Goal: Information Seeking & Learning: Check status

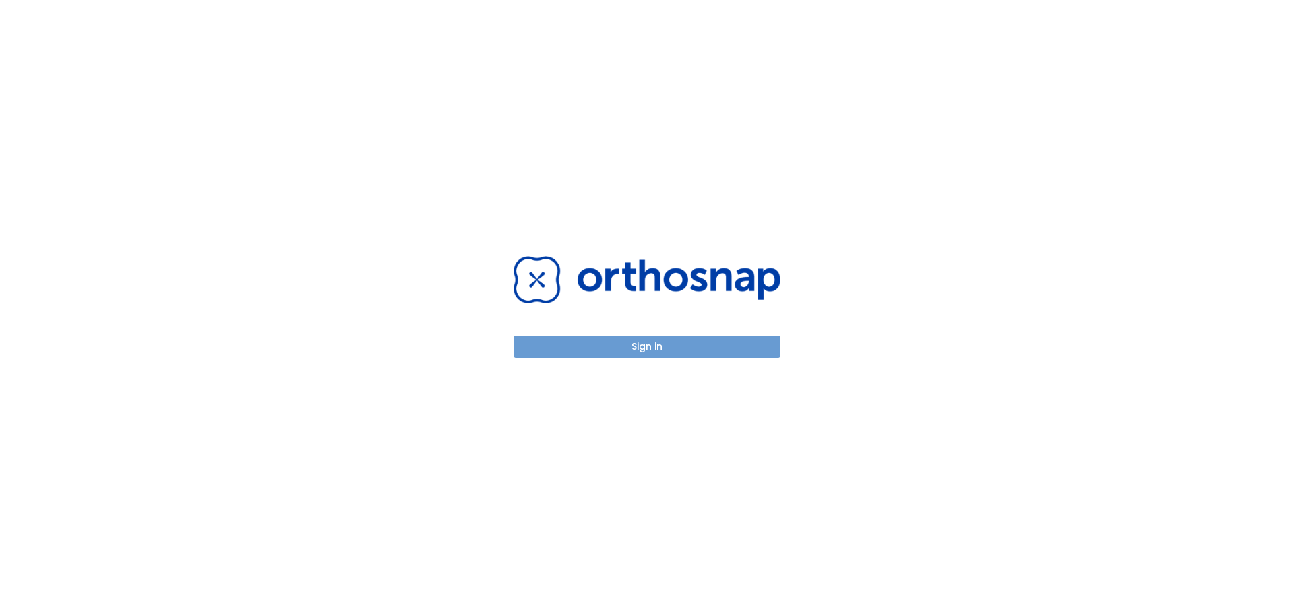
click at [611, 341] on button "Sign in" at bounding box center [647, 347] width 267 height 22
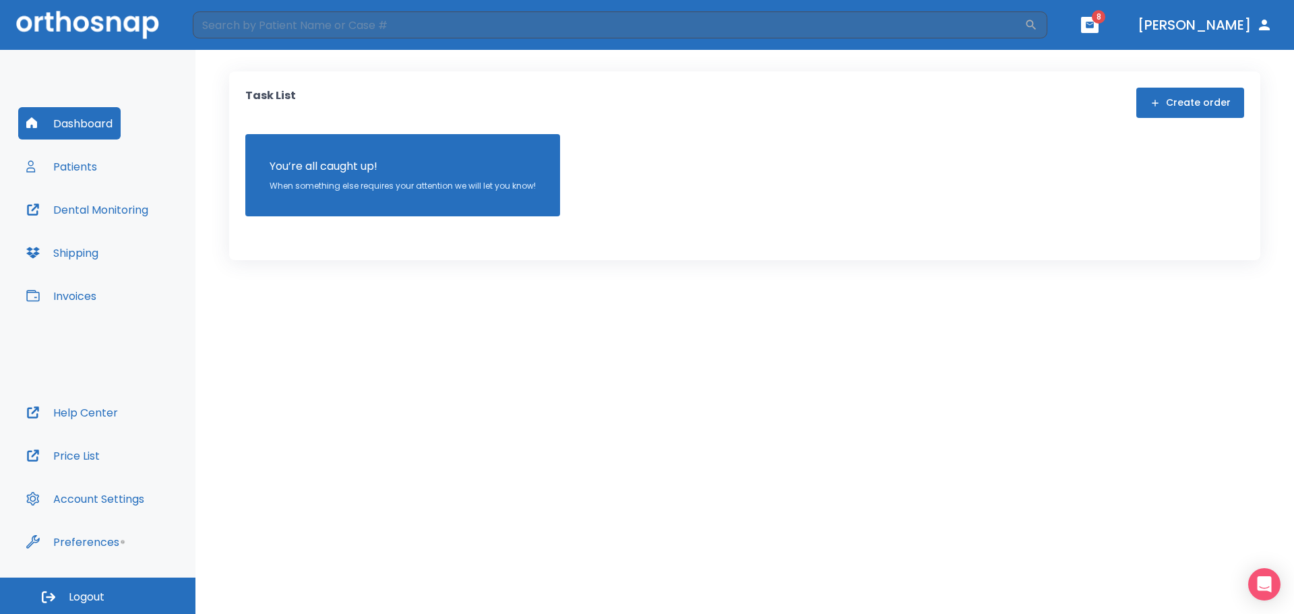
click at [80, 173] on button "Patients" at bounding box center [61, 166] width 87 height 32
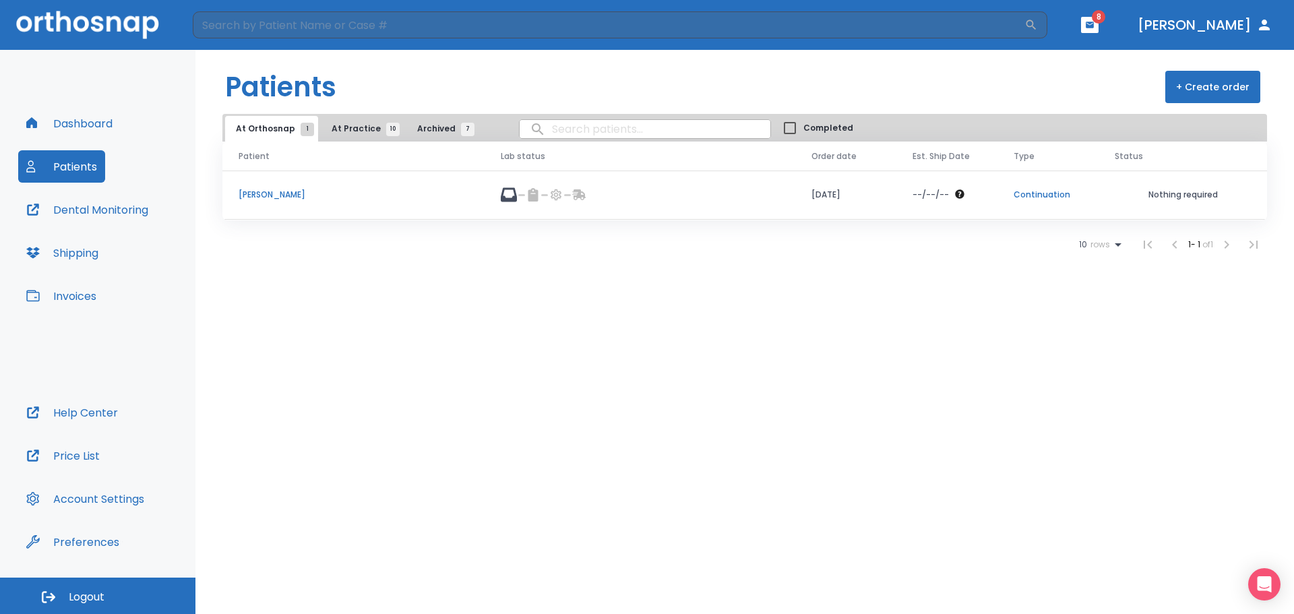
click at [573, 124] on input "search" at bounding box center [645, 129] width 251 height 26
type input "[PERSON_NAME]"
click at [334, 132] on span "At Practice 10" at bounding box center [362, 129] width 61 height 12
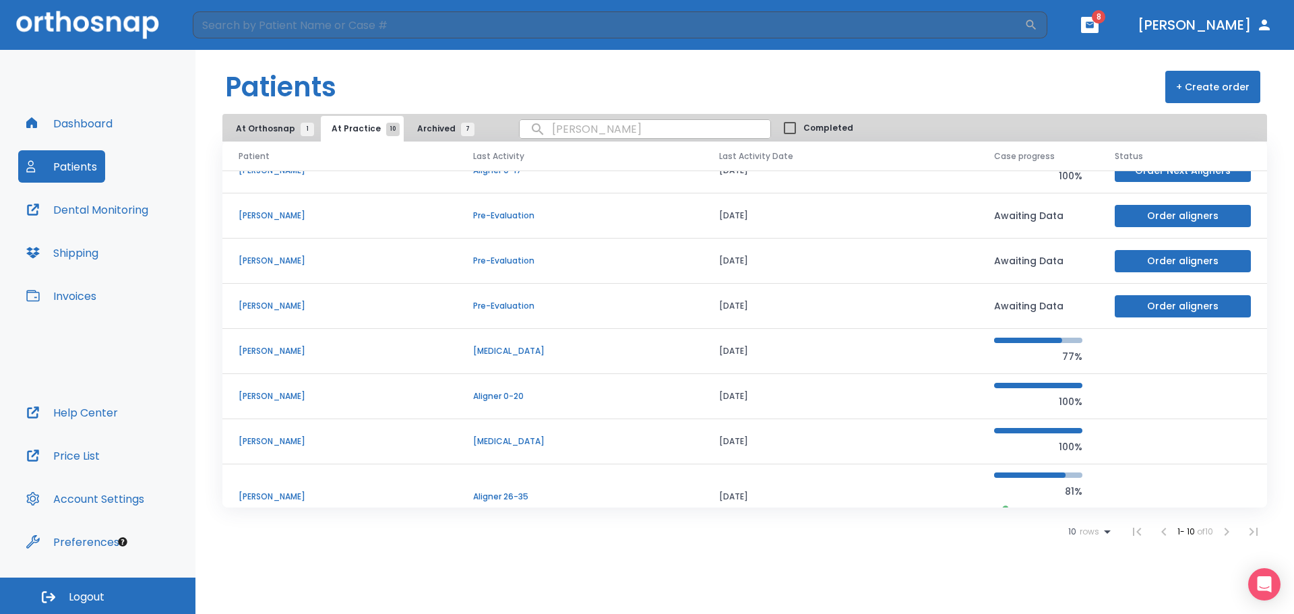
scroll to position [135, 0]
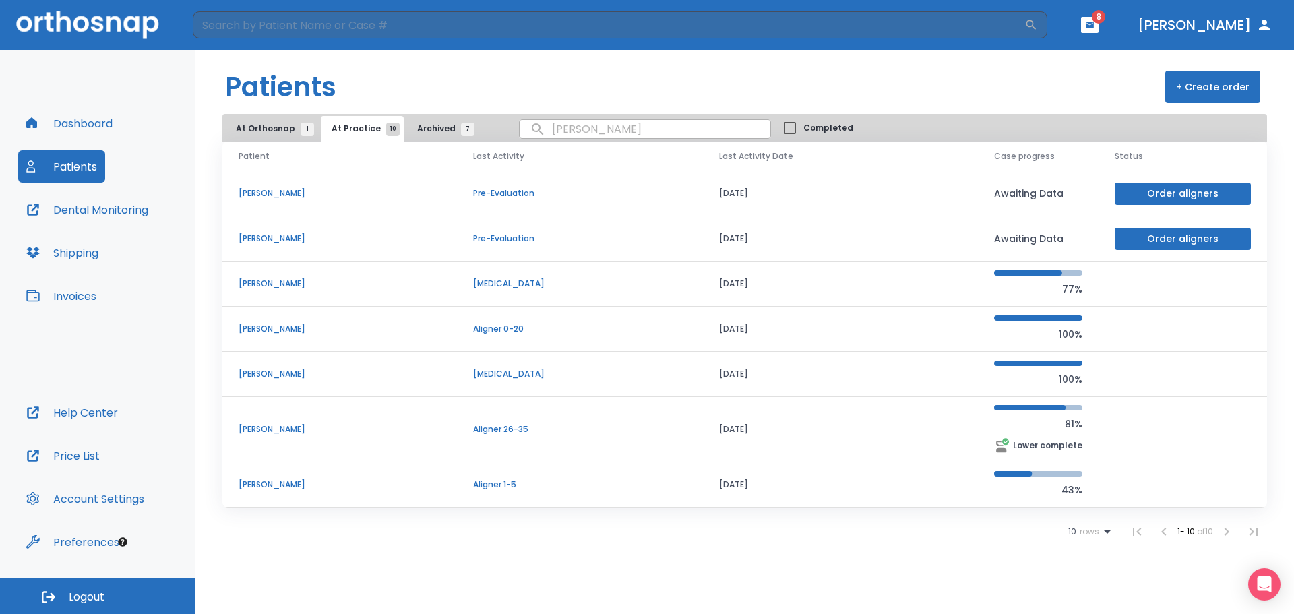
click at [266, 487] on p "[PERSON_NAME]" at bounding box center [340, 484] width 202 height 12
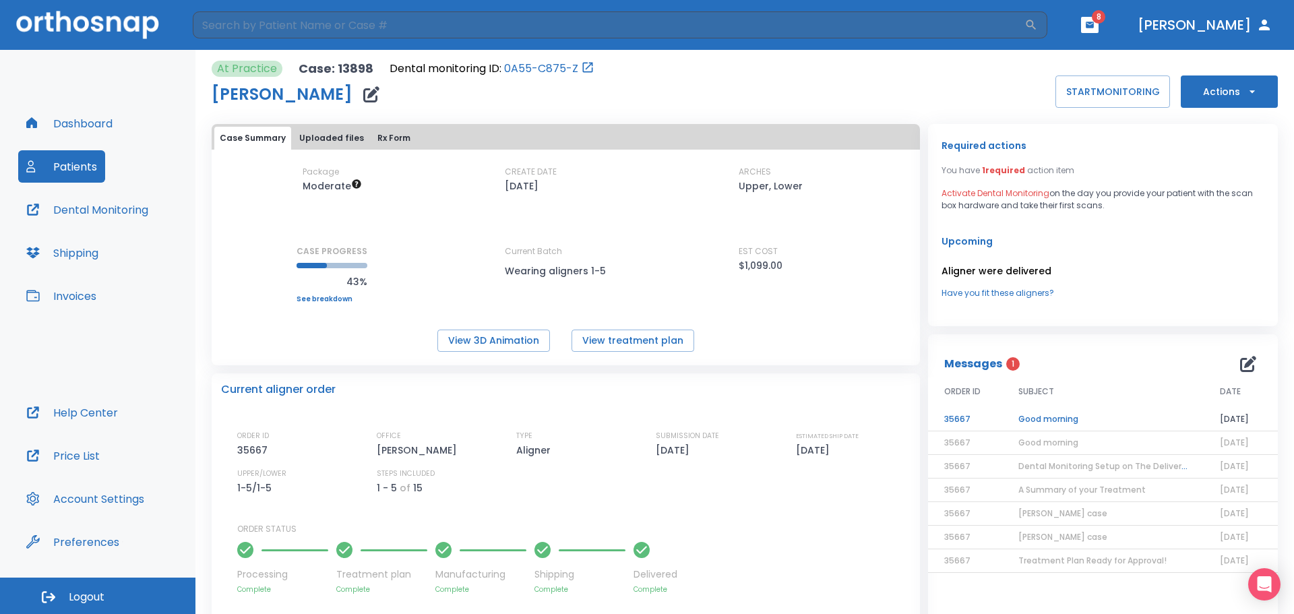
click at [1257, 96] on button "Actions" at bounding box center [1229, 91] width 97 height 32
click at [1143, 293] on div at bounding box center [647, 307] width 1294 height 614
click at [363, 99] on icon "button" at bounding box center [371, 94] width 16 height 16
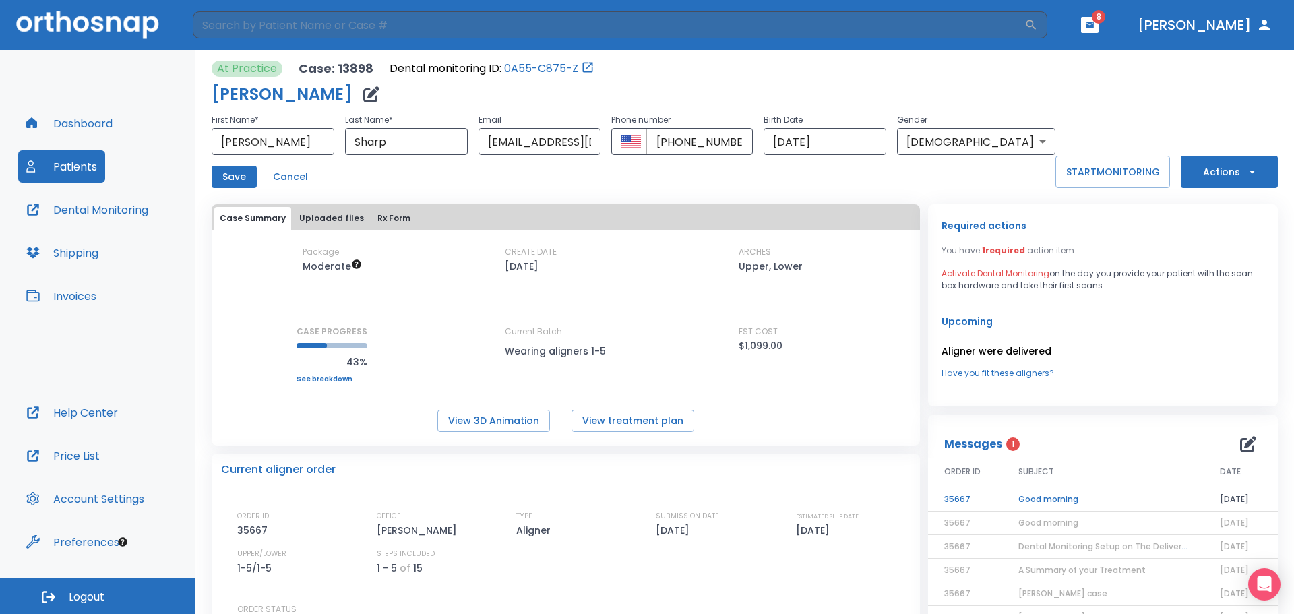
click at [527, 190] on div "At Practice Case: 13898 Dental monitoring ID: 0A55-C875-Z [PERSON_NAME] First N…" at bounding box center [745, 473] width 1066 height 847
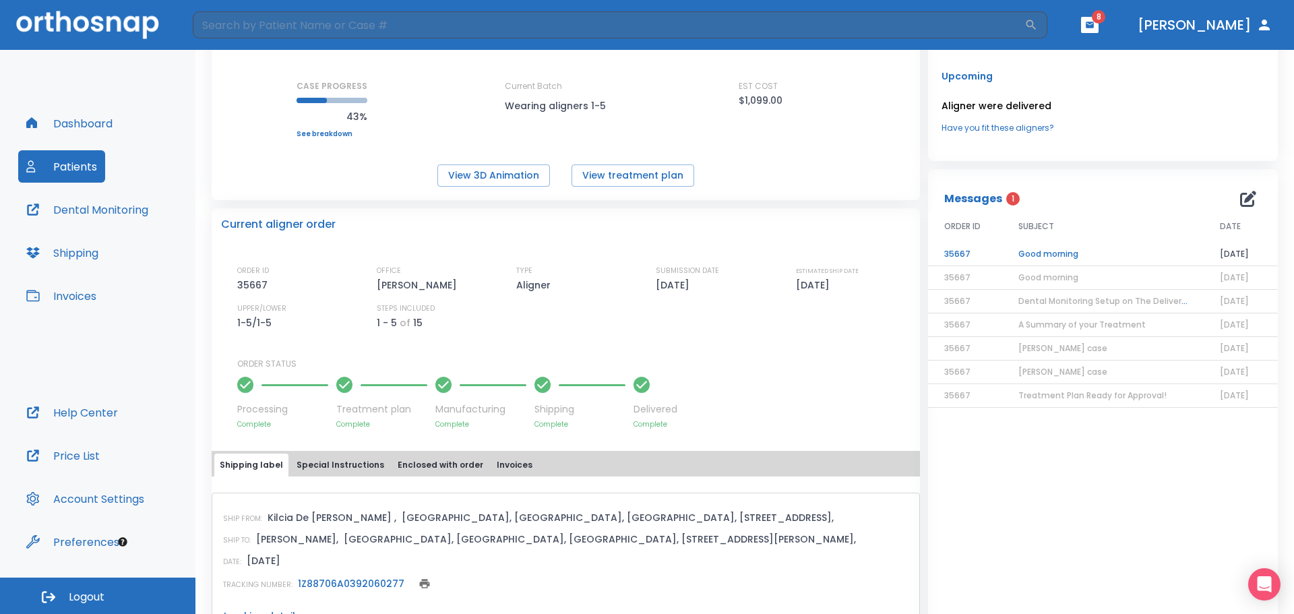
scroll to position [270, 0]
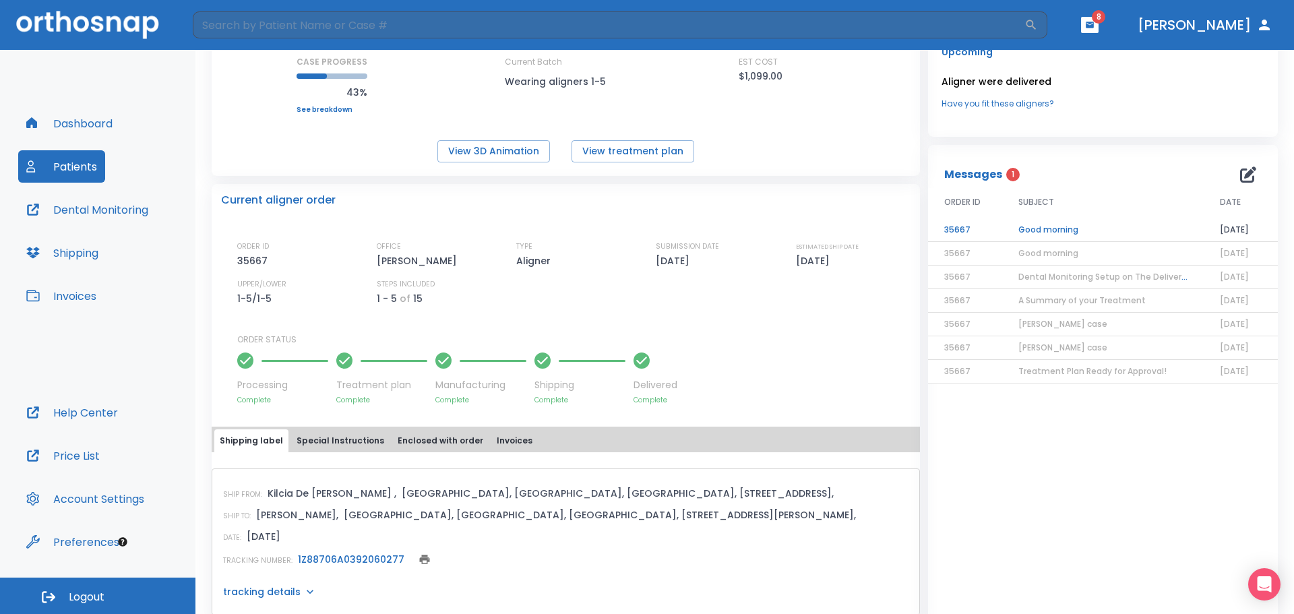
click at [319, 442] on button "Special Instructions" at bounding box center [340, 440] width 98 height 23
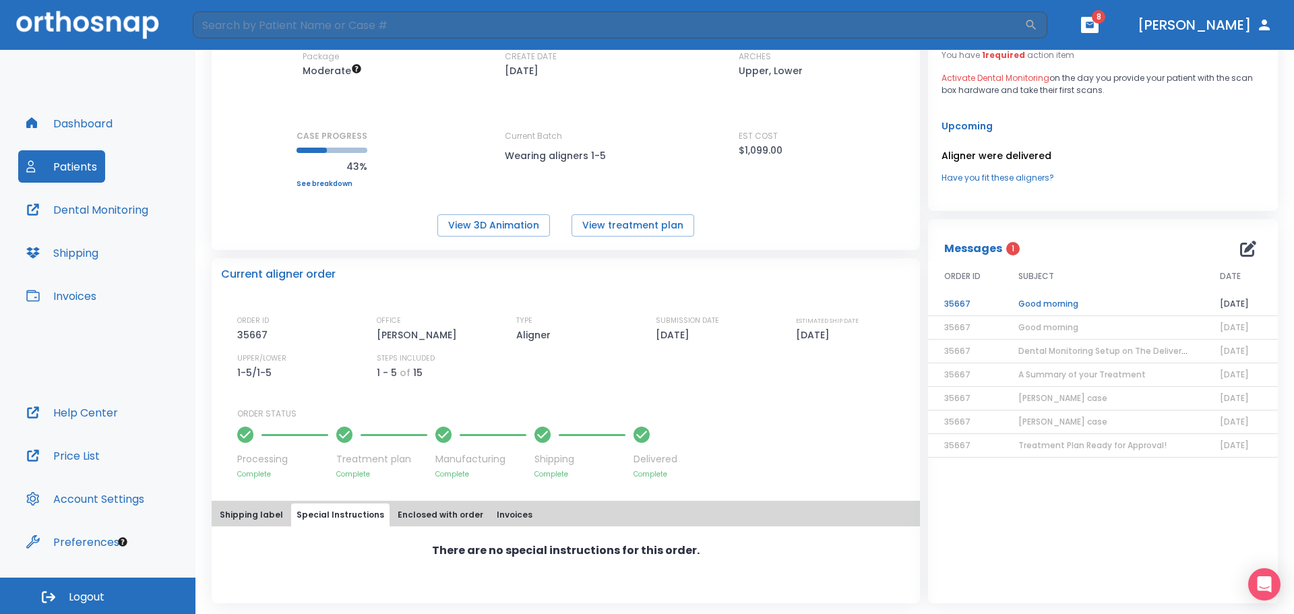
scroll to position [195, 0]
click at [418, 519] on button "Enclosed with order" at bounding box center [440, 514] width 96 height 23
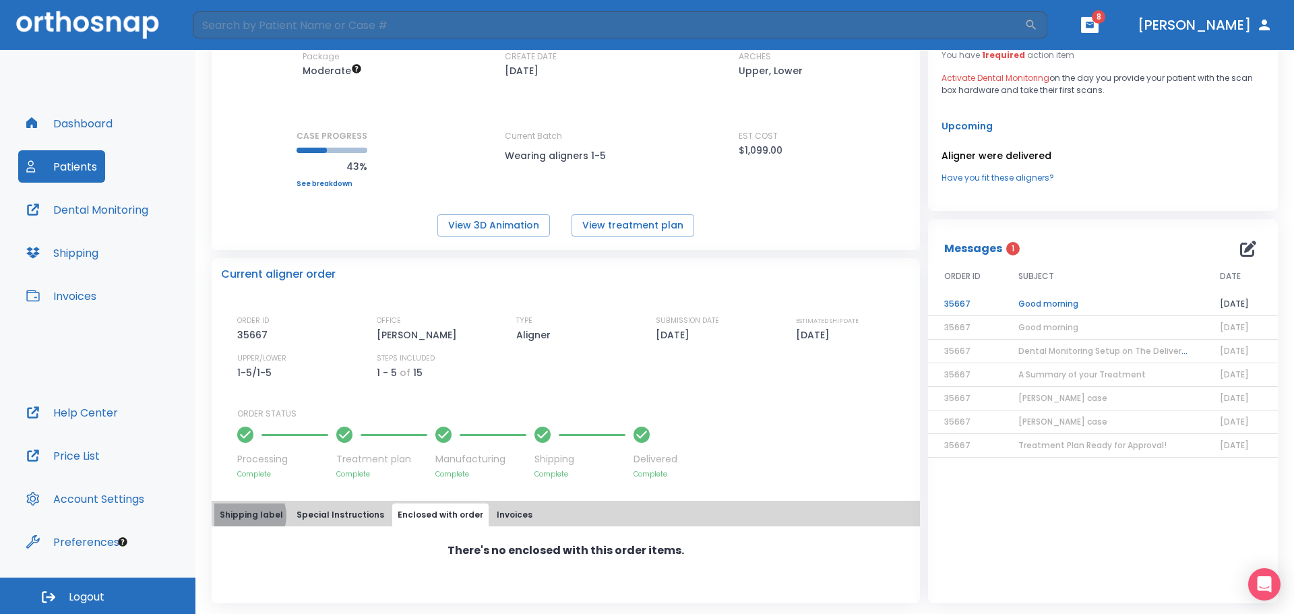
click at [245, 516] on button "Shipping label" at bounding box center [251, 514] width 74 height 23
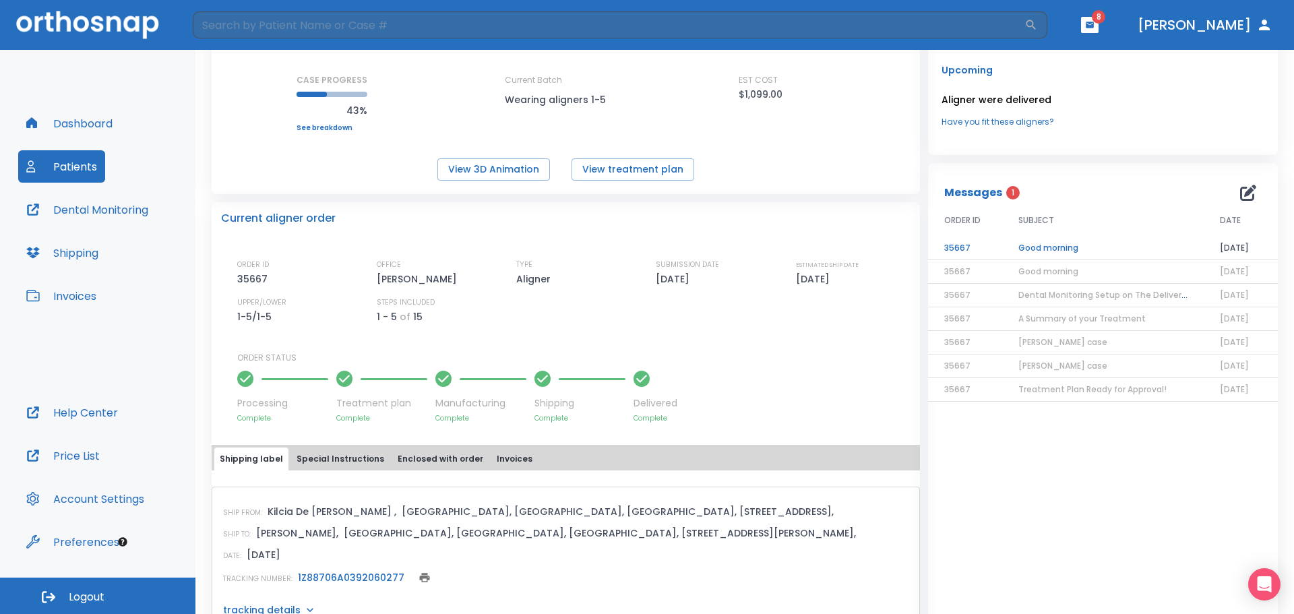
scroll to position [294, 0]
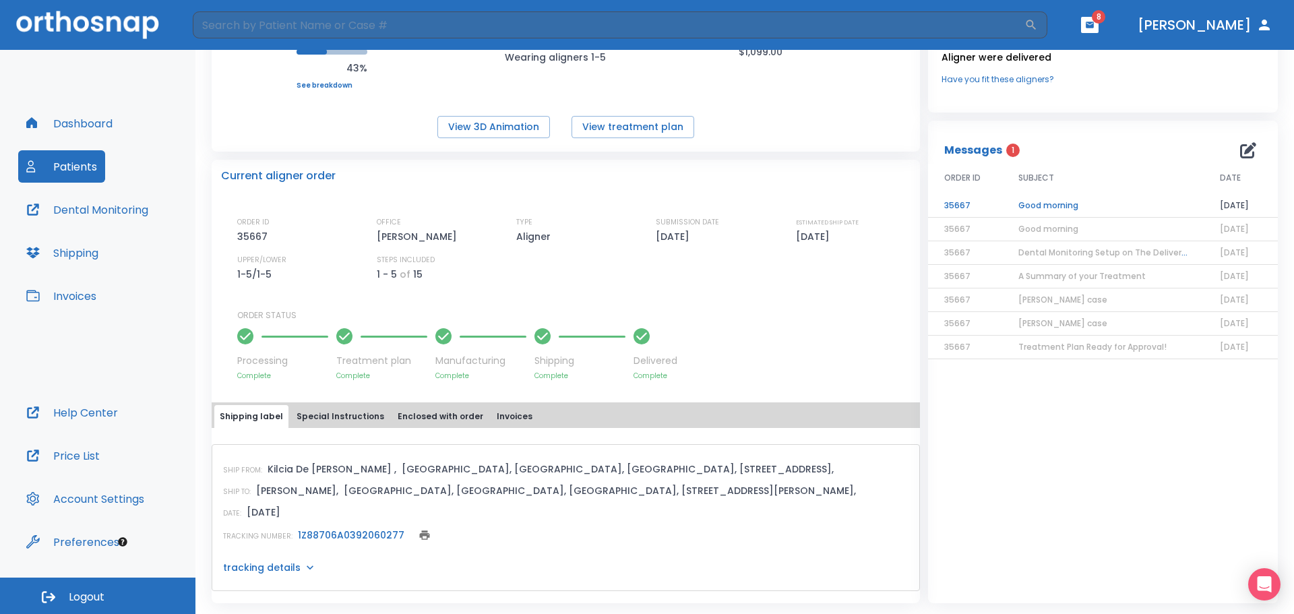
click at [76, 210] on button "Dental Monitoring" at bounding box center [87, 209] width 138 height 32
click at [75, 116] on button "Dashboard" at bounding box center [69, 123] width 102 height 32
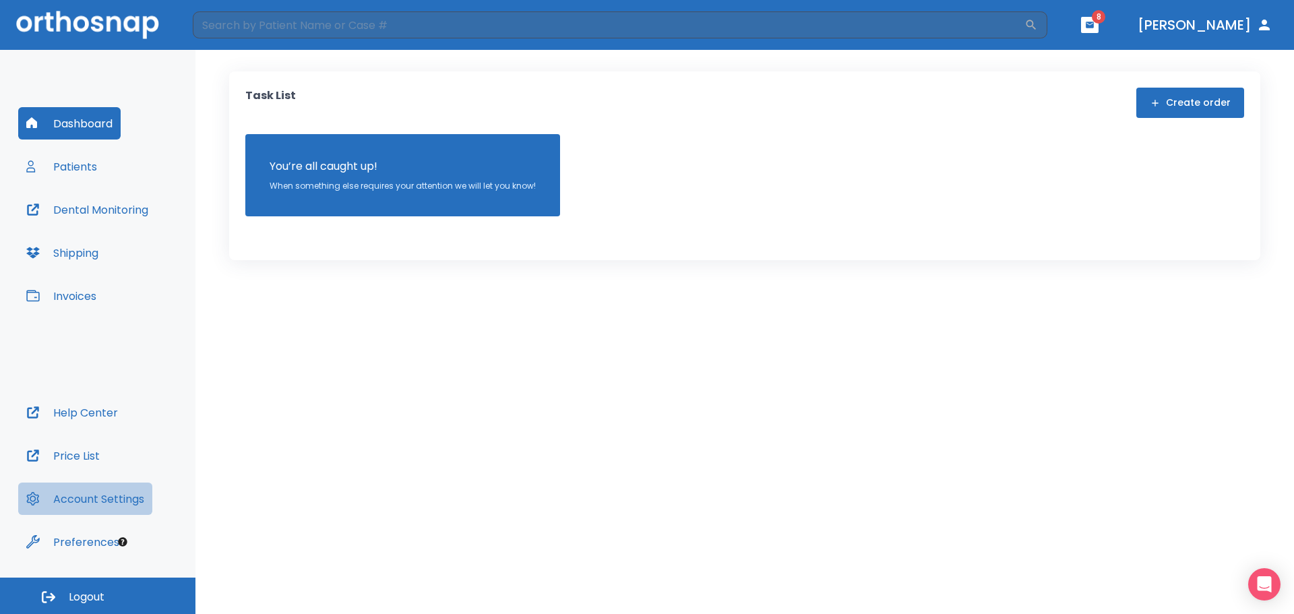
click at [85, 499] on button "Account Settings" at bounding box center [85, 499] width 134 height 32
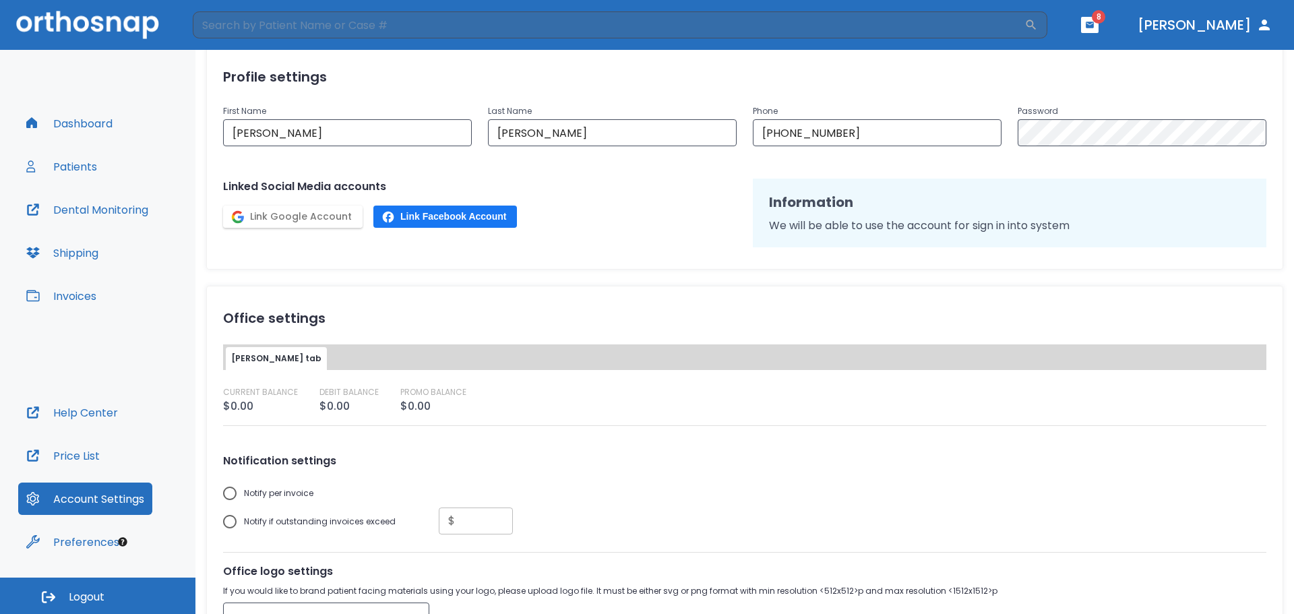
scroll to position [119, 0]
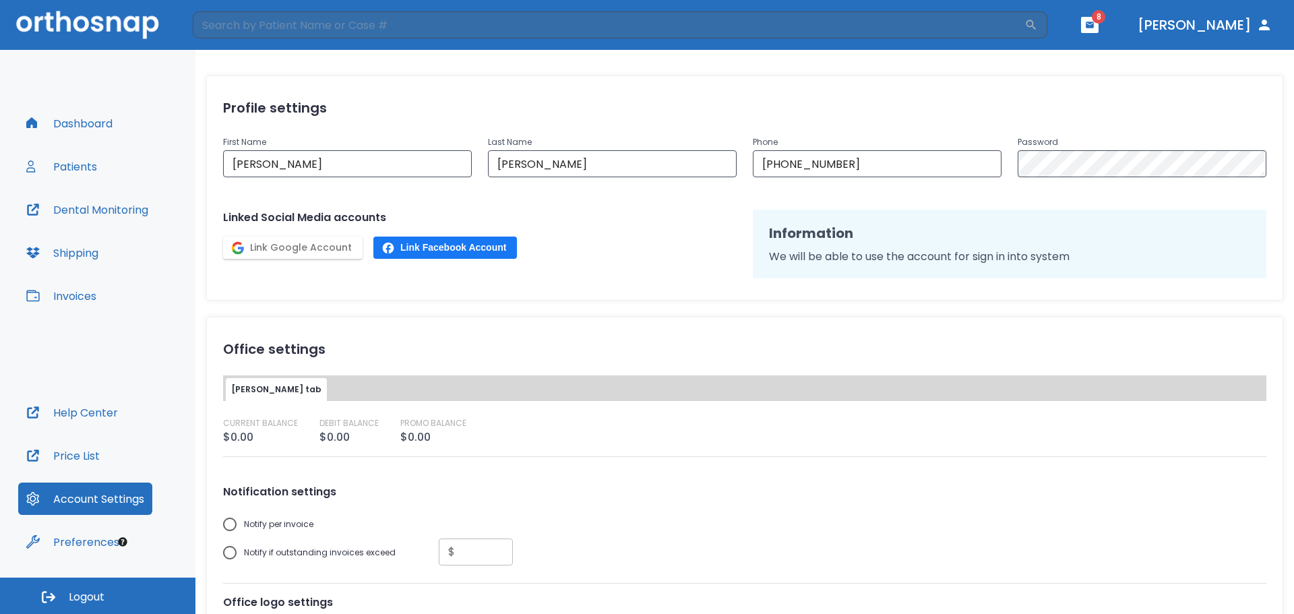
click at [77, 546] on button "Preferences" at bounding box center [72, 542] width 109 height 32
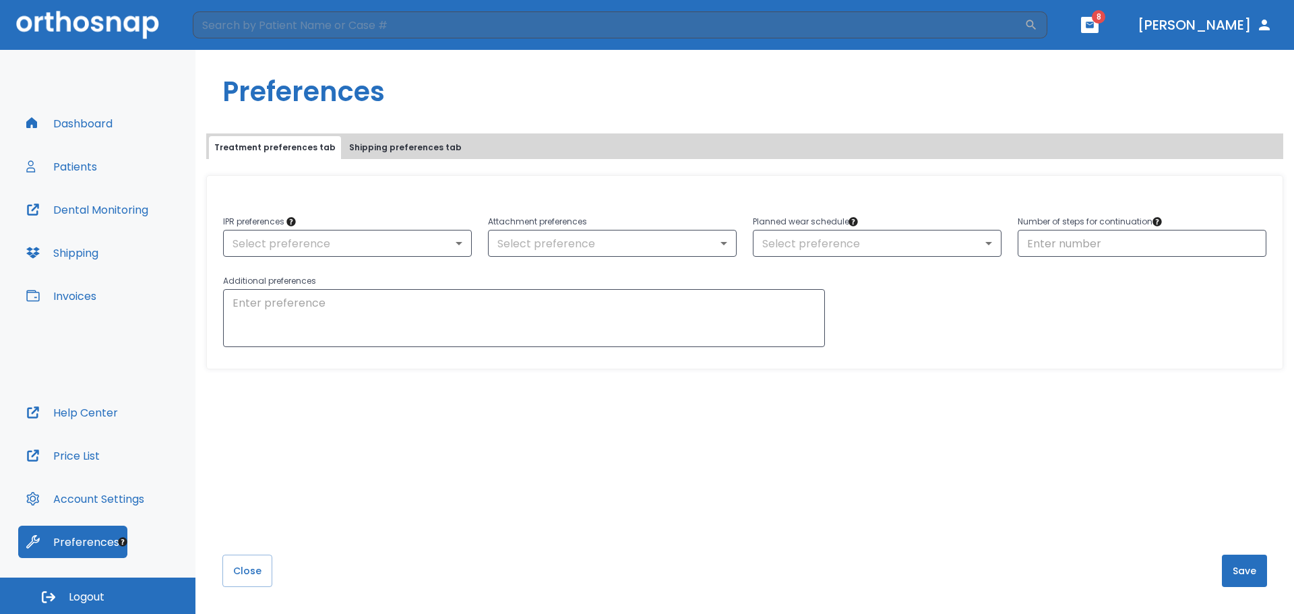
click at [375, 152] on button "Shipping preferences tab" at bounding box center [405, 147] width 123 height 23
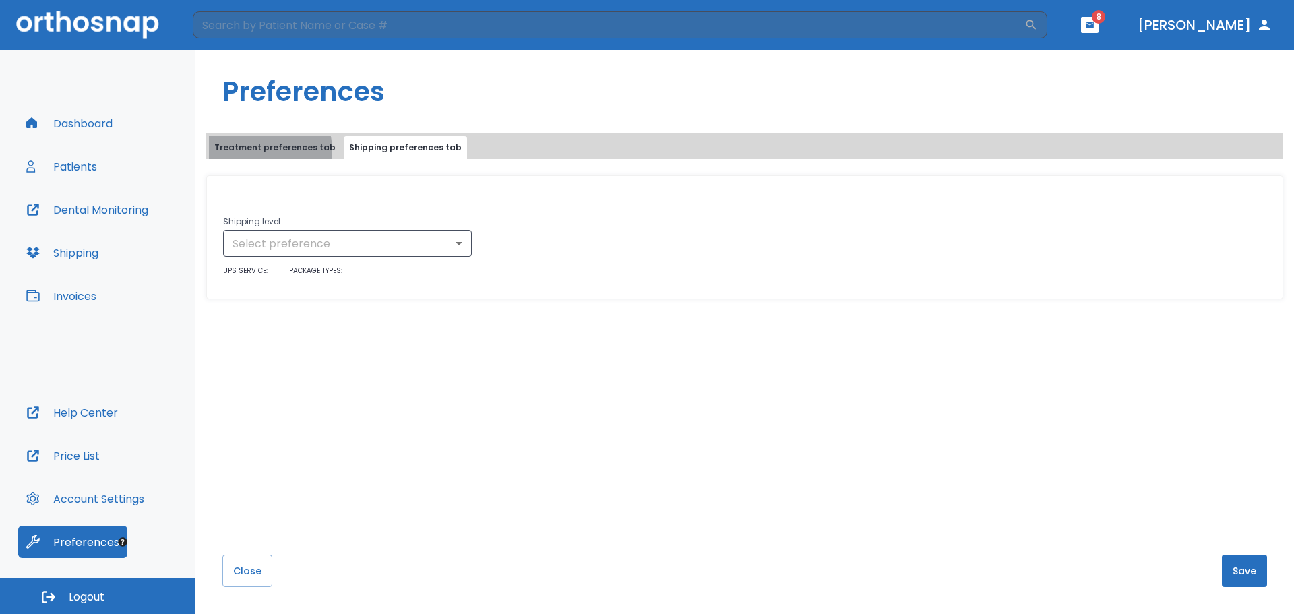
click at [270, 150] on button "Treatment preferences tab" at bounding box center [275, 147] width 132 height 23
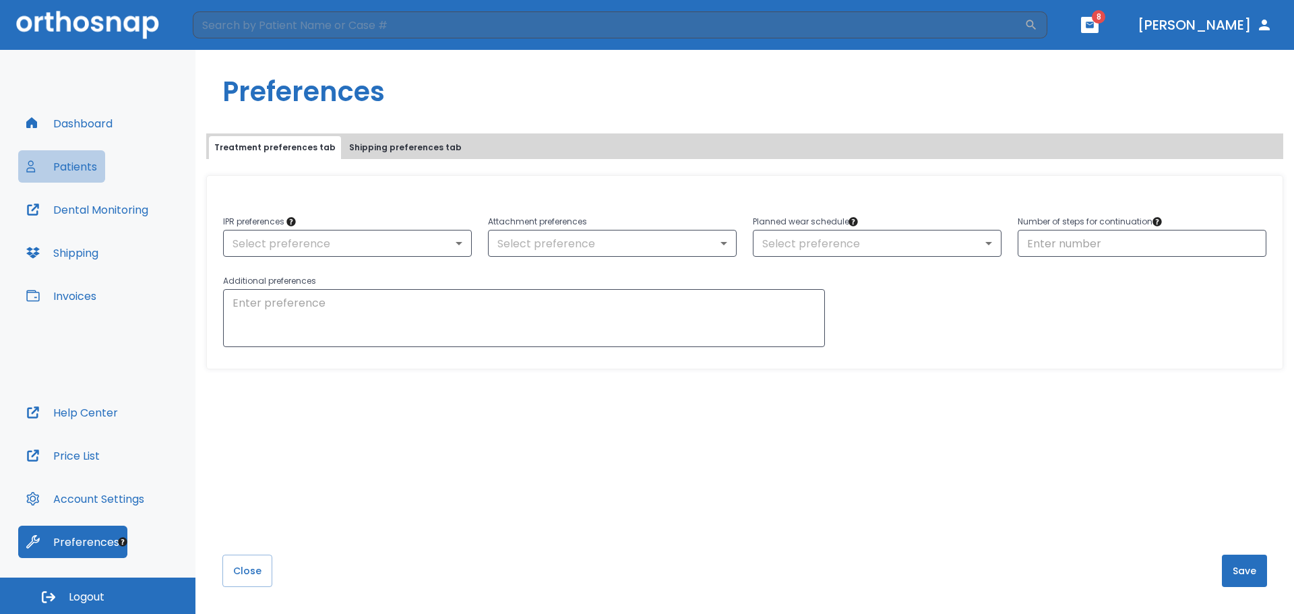
click at [71, 164] on button "Patients" at bounding box center [61, 166] width 87 height 32
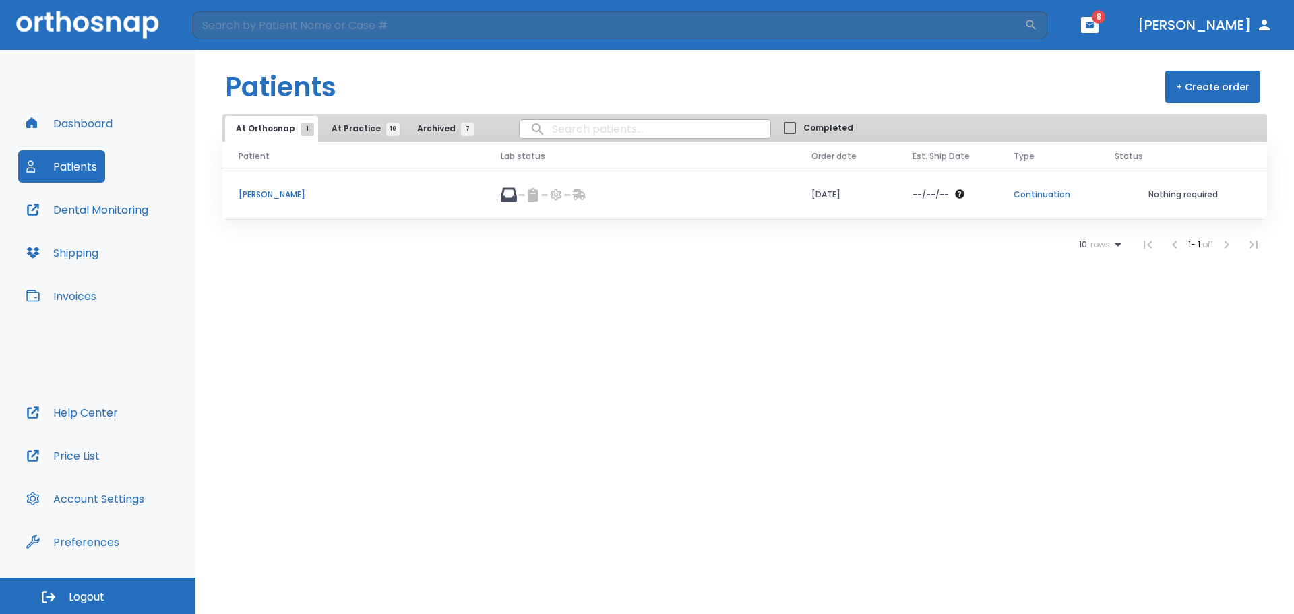
click at [337, 127] on span "At Practice 10" at bounding box center [362, 129] width 61 height 12
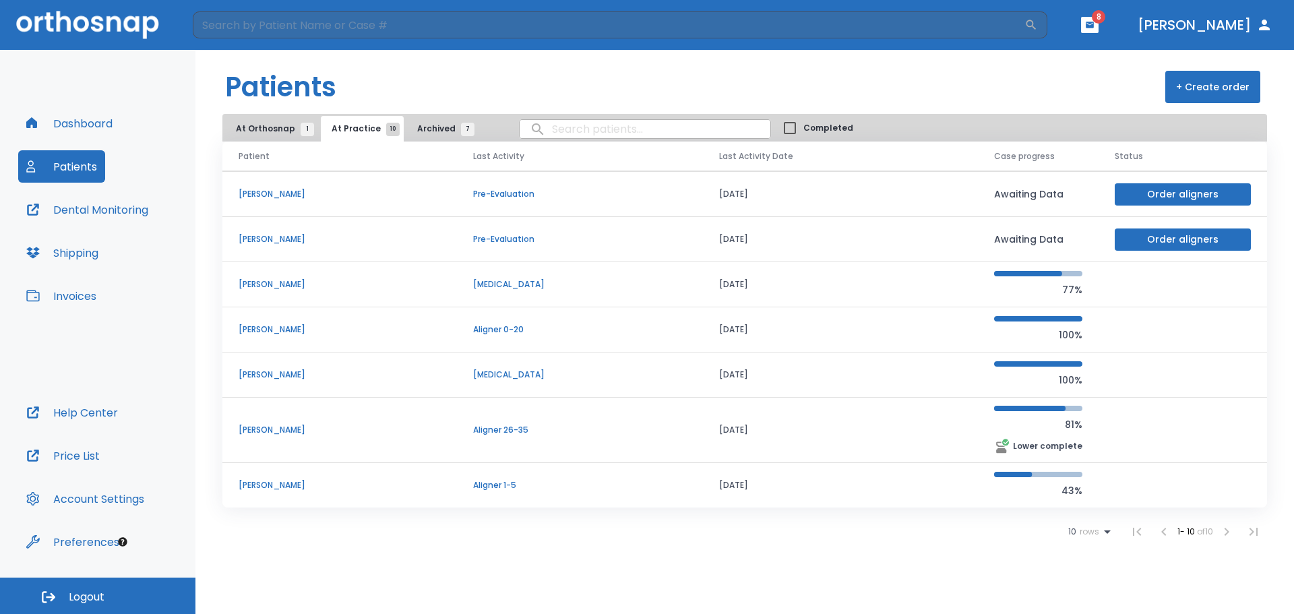
scroll to position [135, 0]
click at [271, 481] on p "[PERSON_NAME]" at bounding box center [340, 484] width 202 height 12
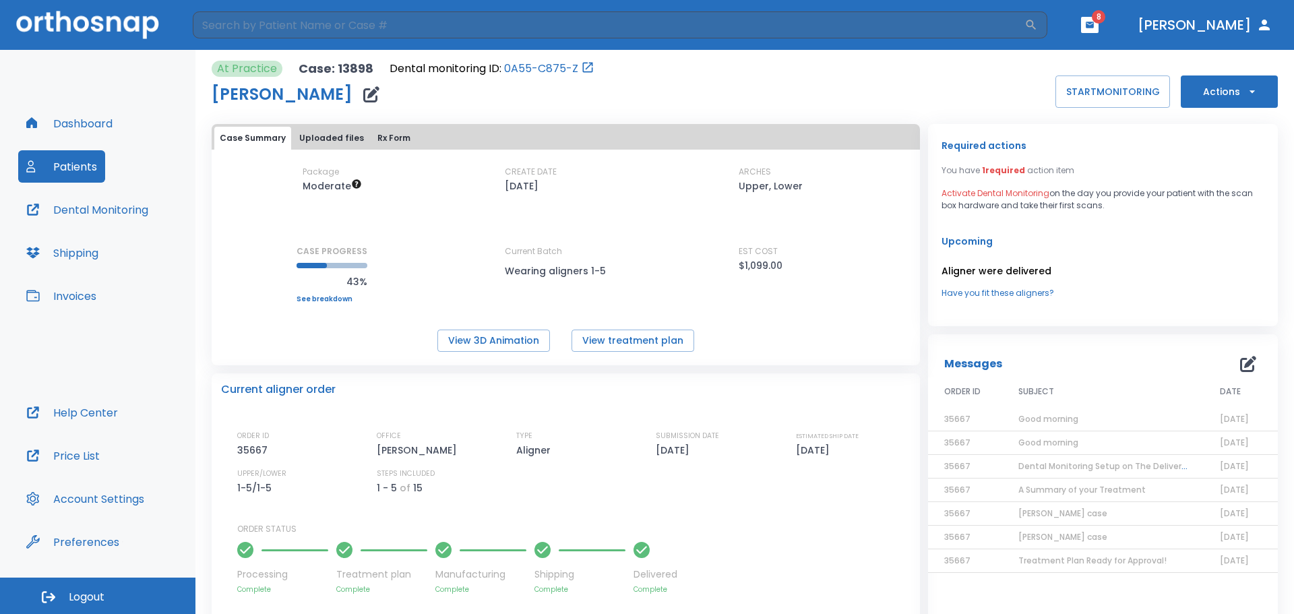
click at [319, 139] on button "Uploaded files" at bounding box center [331, 138] width 75 height 23
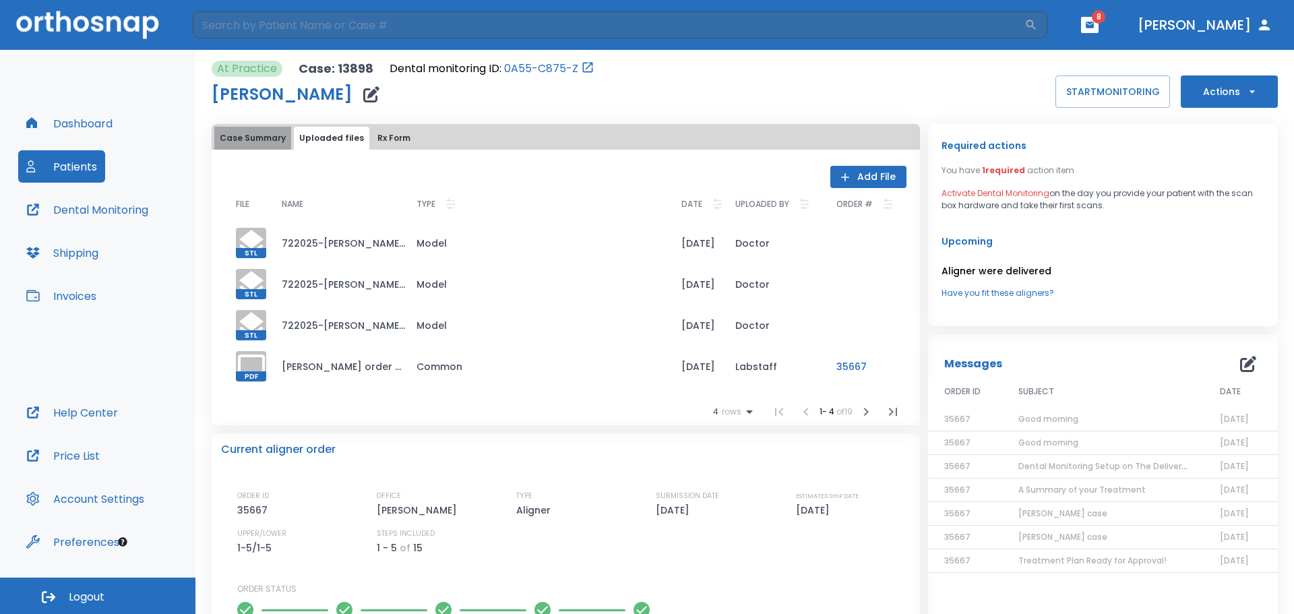
click at [259, 139] on button "Case Summary" at bounding box center [252, 138] width 77 height 23
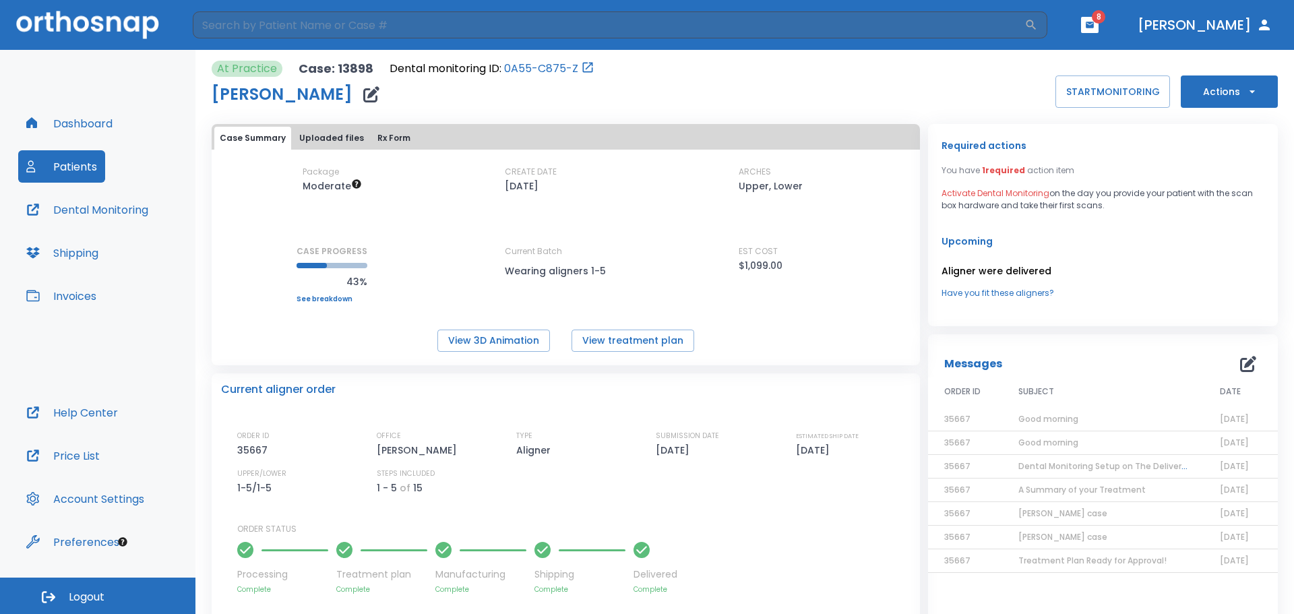
click at [1236, 24] on button "[PERSON_NAME]" at bounding box center [1205, 25] width 146 height 24
click at [1105, 22] on span "8" at bounding box center [1098, 16] width 13 height 13
click at [1094, 28] on icon "button" at bounding box center [1090, 25] width 8 height 6
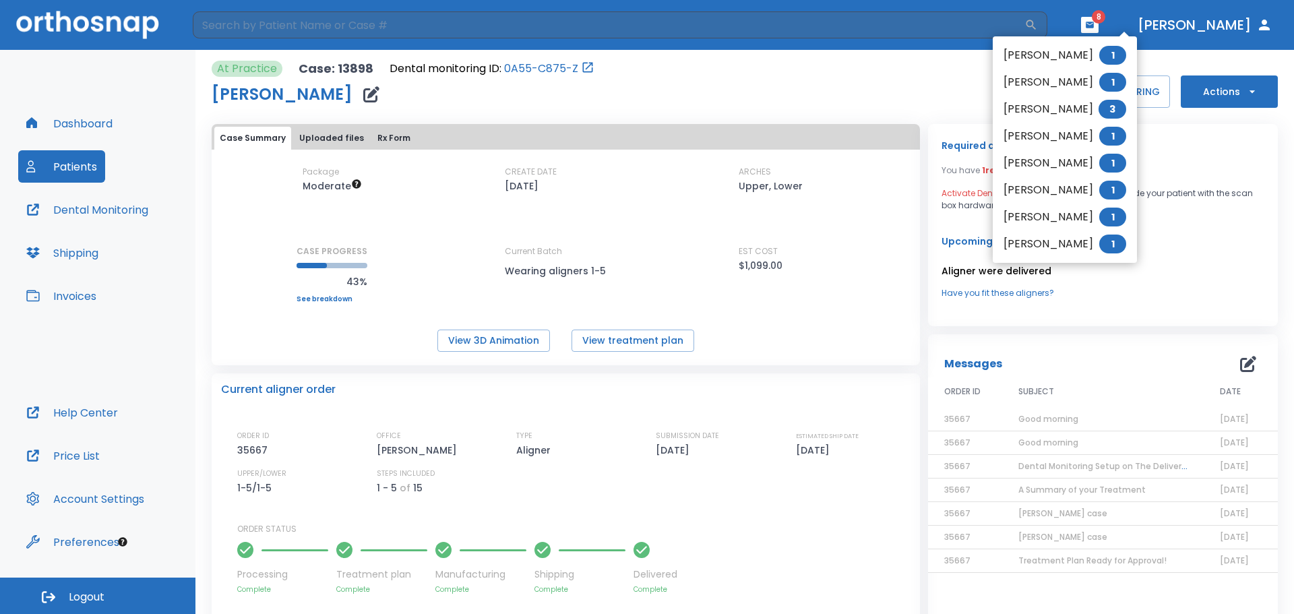
click at [1053, 80] on li "[PERSON_NAME] 1" at bounding box center [1065, 82] width 144 height 27
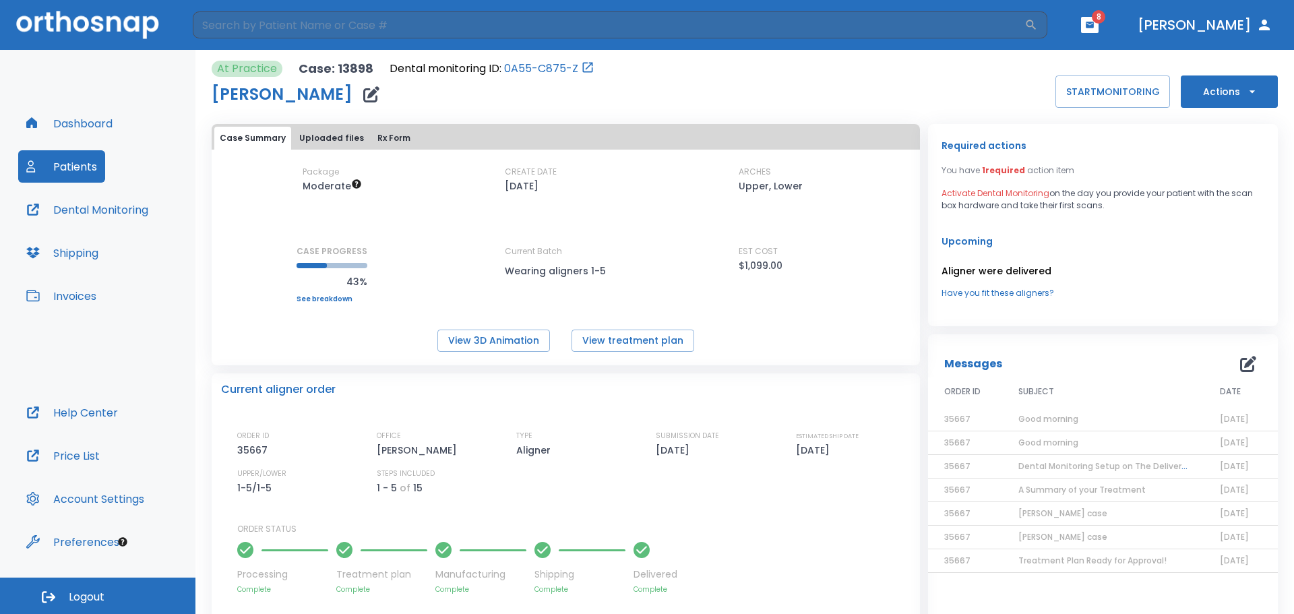
click at [1094, 25] on icon "button" at bounding box center [1090, 25] width 8 height 6
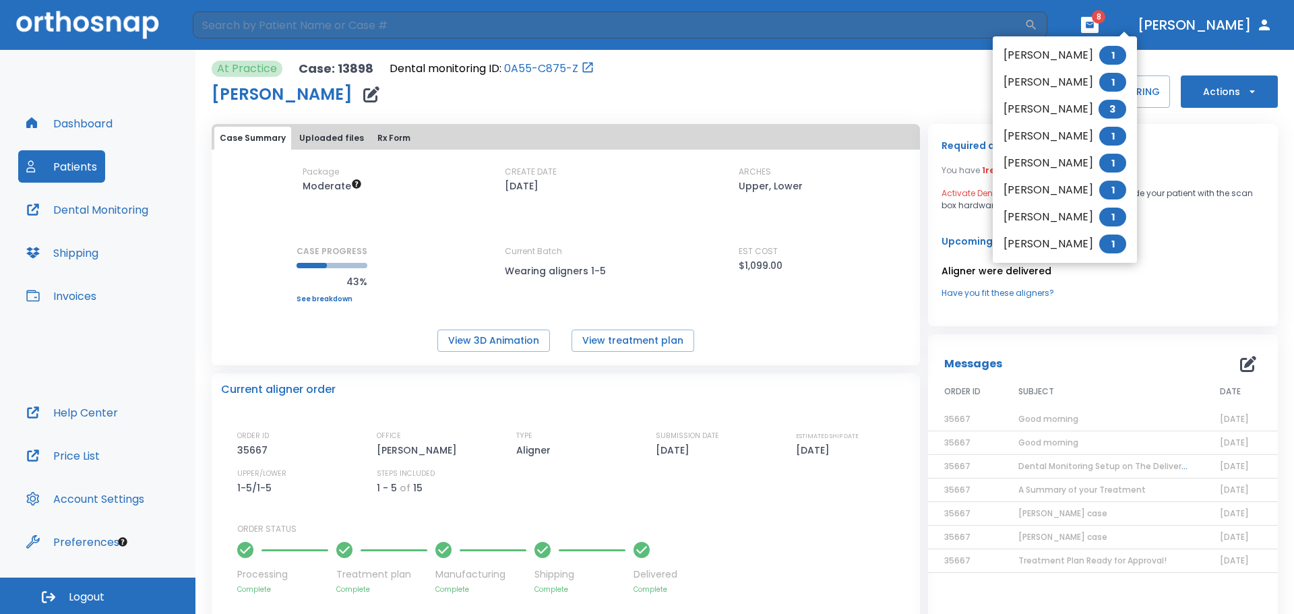
click at [1112, 82] on span "1" at bounding box center [1112, 82] width 27 height 19
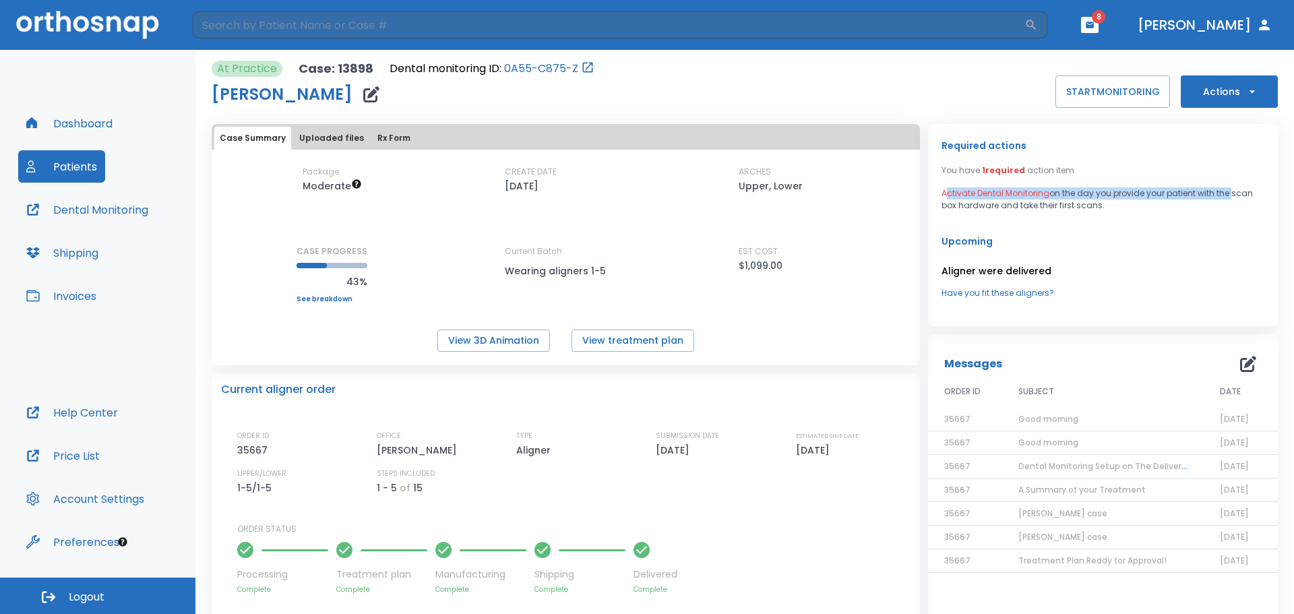
drag, startPoint x: 941, startPoint y: 191, endPoint x: 1224, endPoint y: 193, distance: 283.0
click at [1224, 193] on p "Activate Dental Monitoring on the day you provide your patient with the scan bo…" at bounding box center [1102, 199] width 323 height 24
click at [1125, 217] on div "Required actions You have 1 required action item Activate Dental Monitoring on …" at bounding box center [1103, 225] width 350 height 202
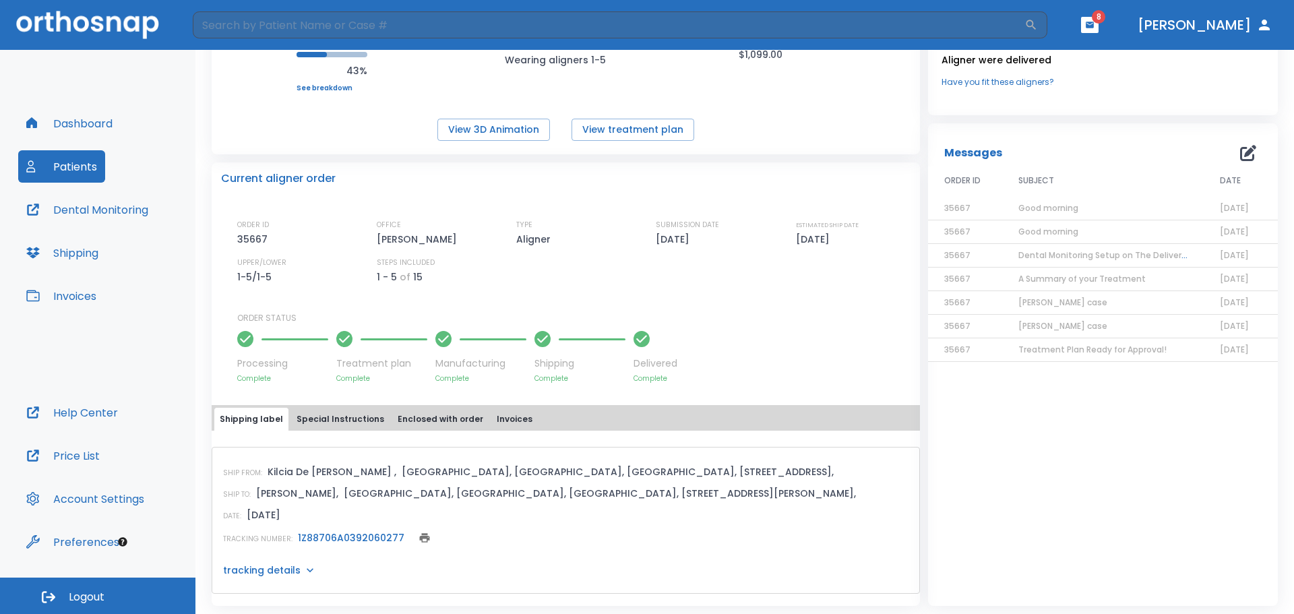
scroll to position [214, 0]
click at [84, 499] on button "Account Settings" at bounding box center [85, 499] width 134 height 32
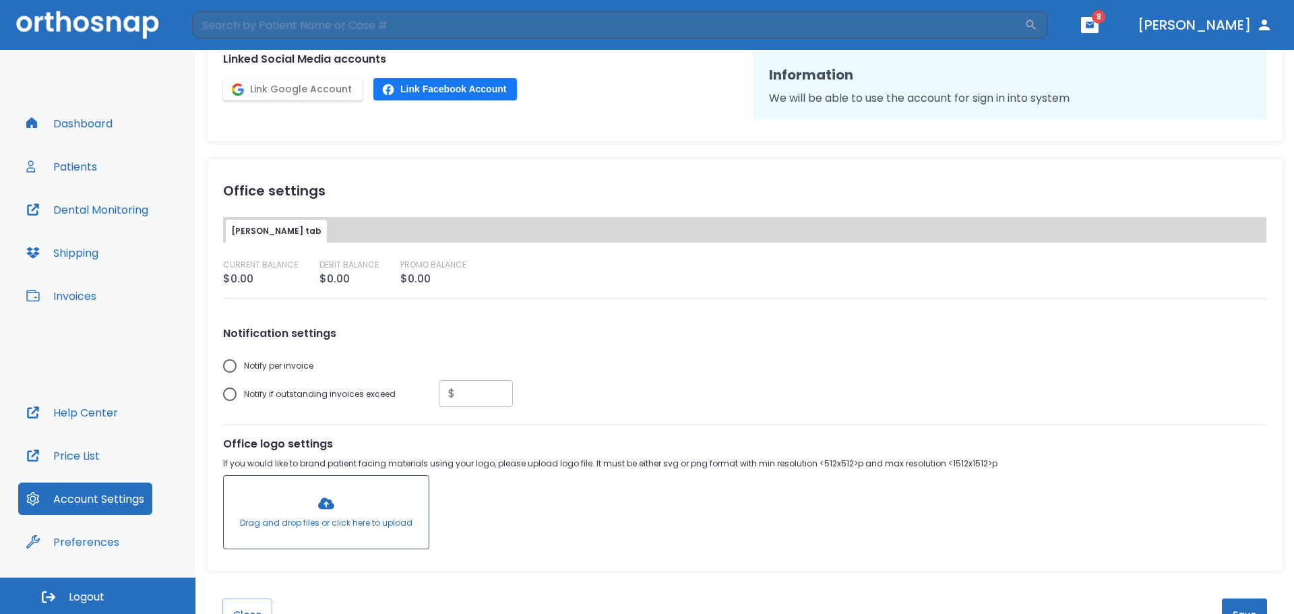
scroll to position [321, 0]
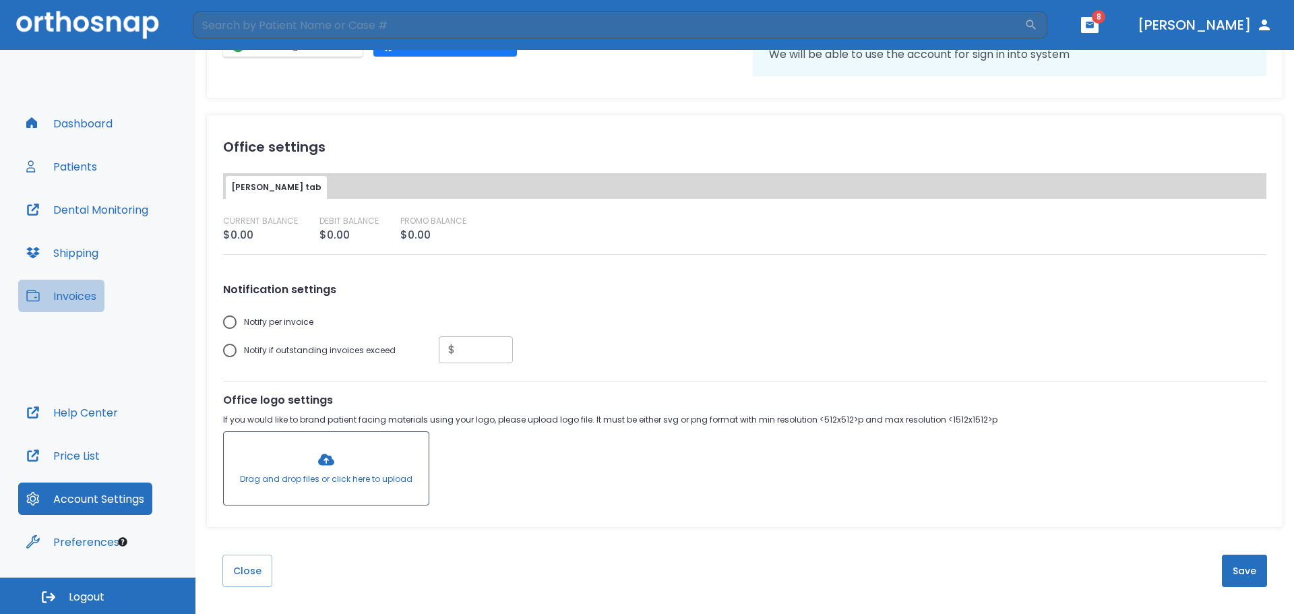
click at [69, 299] on button "Invoices" at bounding box center [61, 296] width 86 height 32
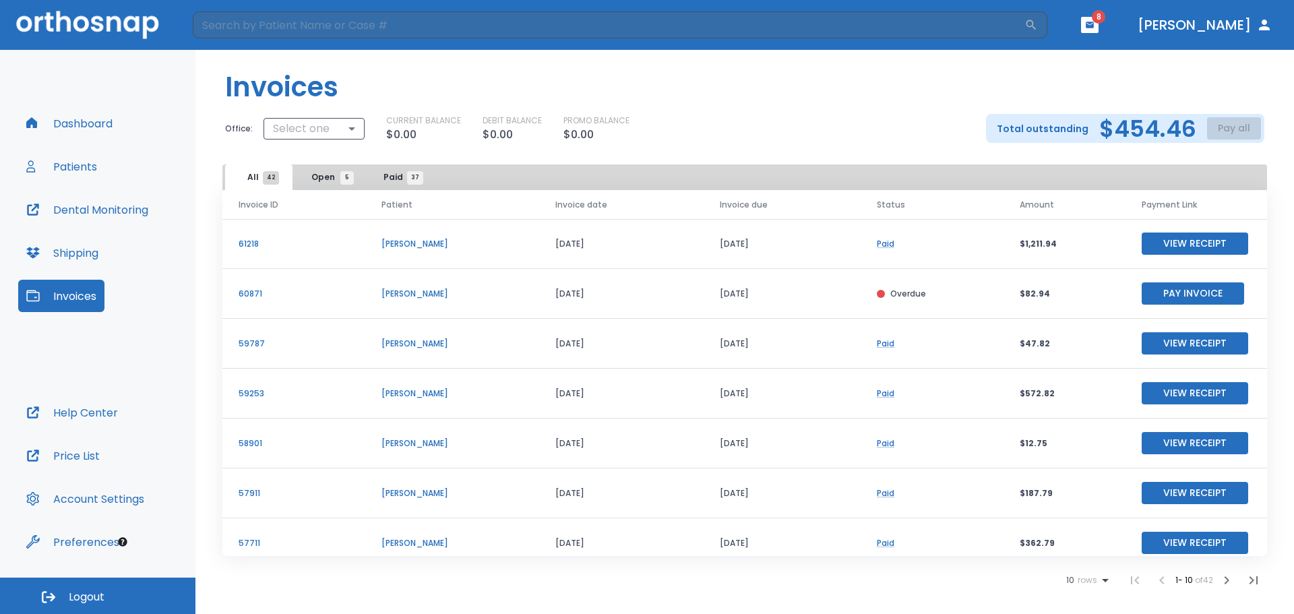
click at [65, 160] on button "Patients" at bounding box center [61, 166] width 87 height 32
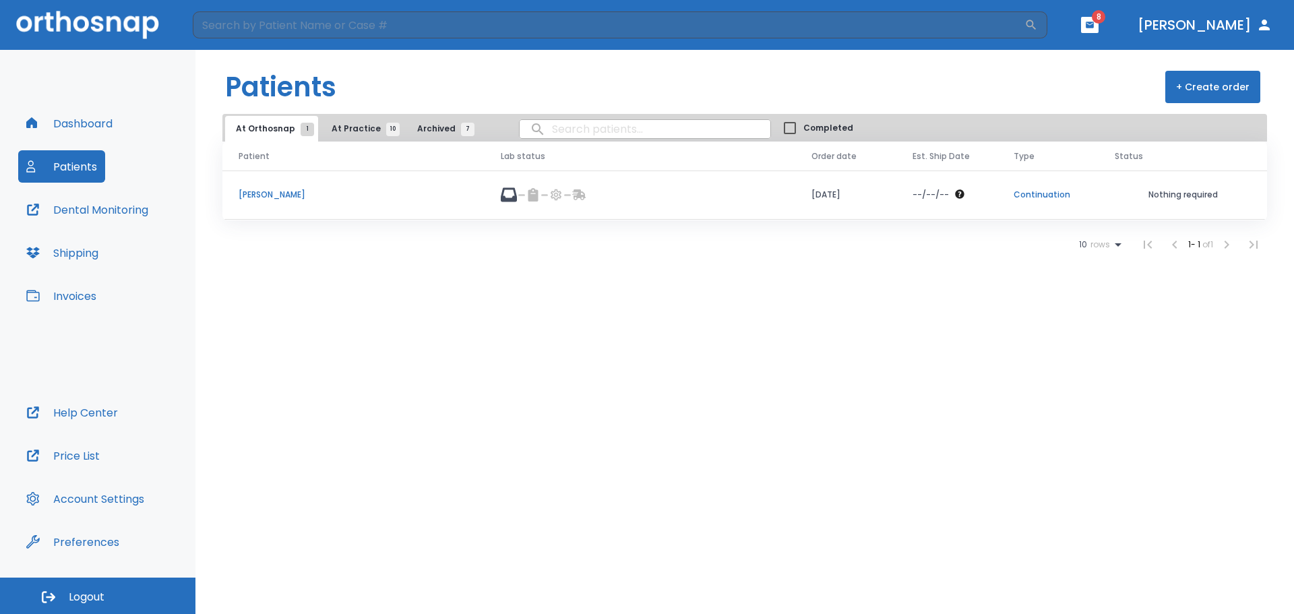
click at [342, 133] on span "At Practice 10" at bounding box center [362, 129] width 61 height 12
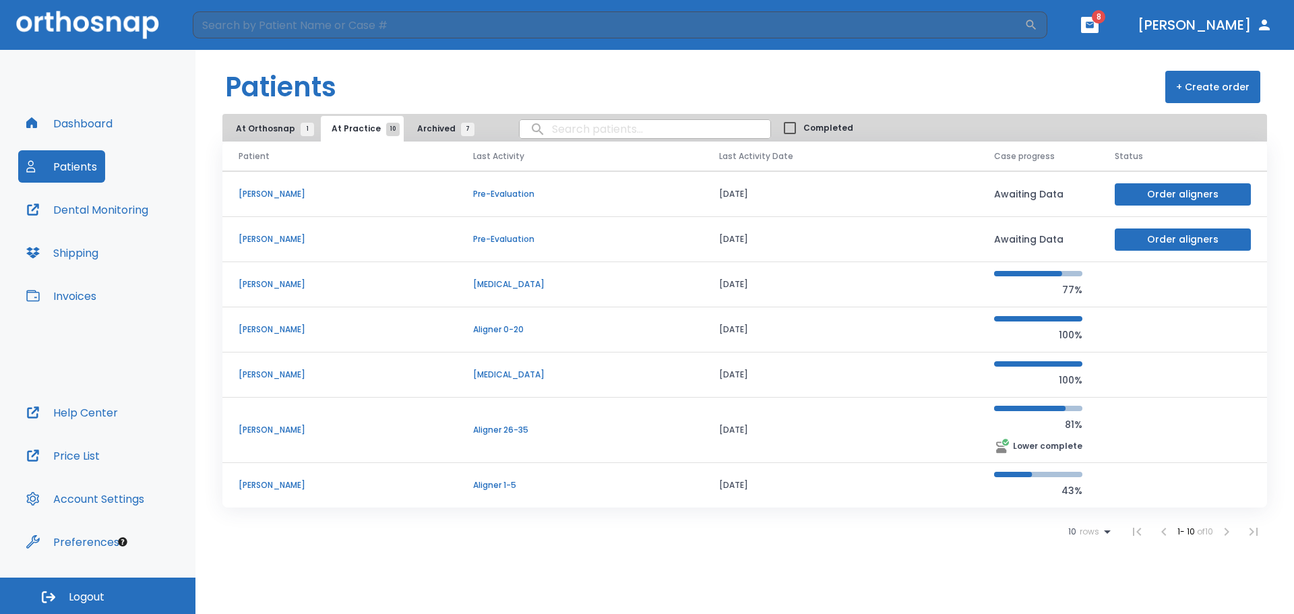
scroll to position [135, 0]
click at [274, 483] on p "[PERSON_NAME]" at bounding box center [340, 484] width 202 height 12
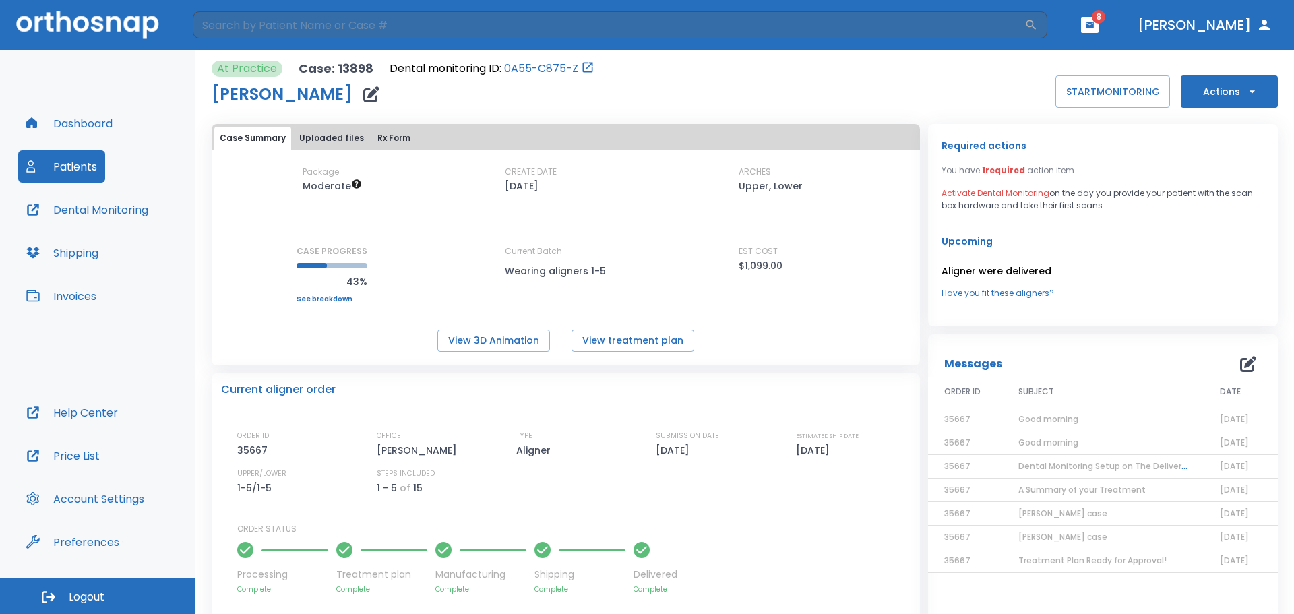
click at [1259, 89] on button "Actions" at bounding box center [1229, 91] width 97 height 32
click at [1048, 239] on div at bounding box center [647, 307] width 1294 height 614
click at [123, 23] on img at bounding box center [87, 25] width 143 height 28
click at [76, 117] on button "Dashboard" at bounding box center [69, 123] width 102 height 32
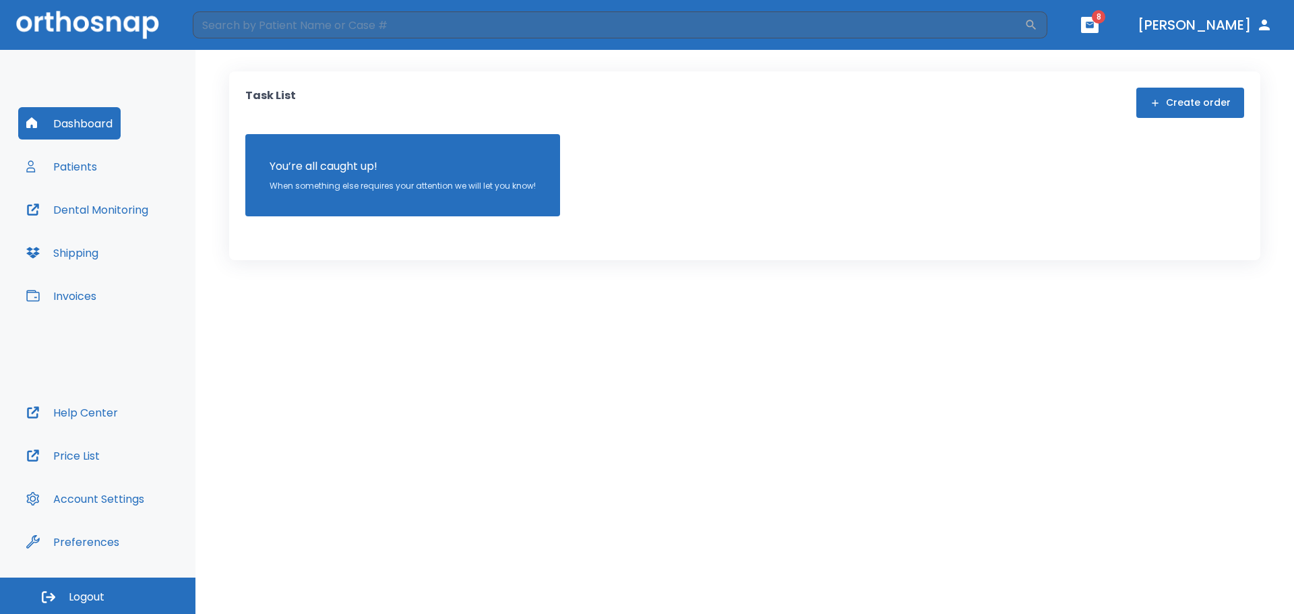
click at [363, 172] on p "You’re all caught up!" at bounding box center [403, 166] width 266 height 16
click at [78, 539] on button "Preferences" at bounding box center [72, 542] width 109 height 32
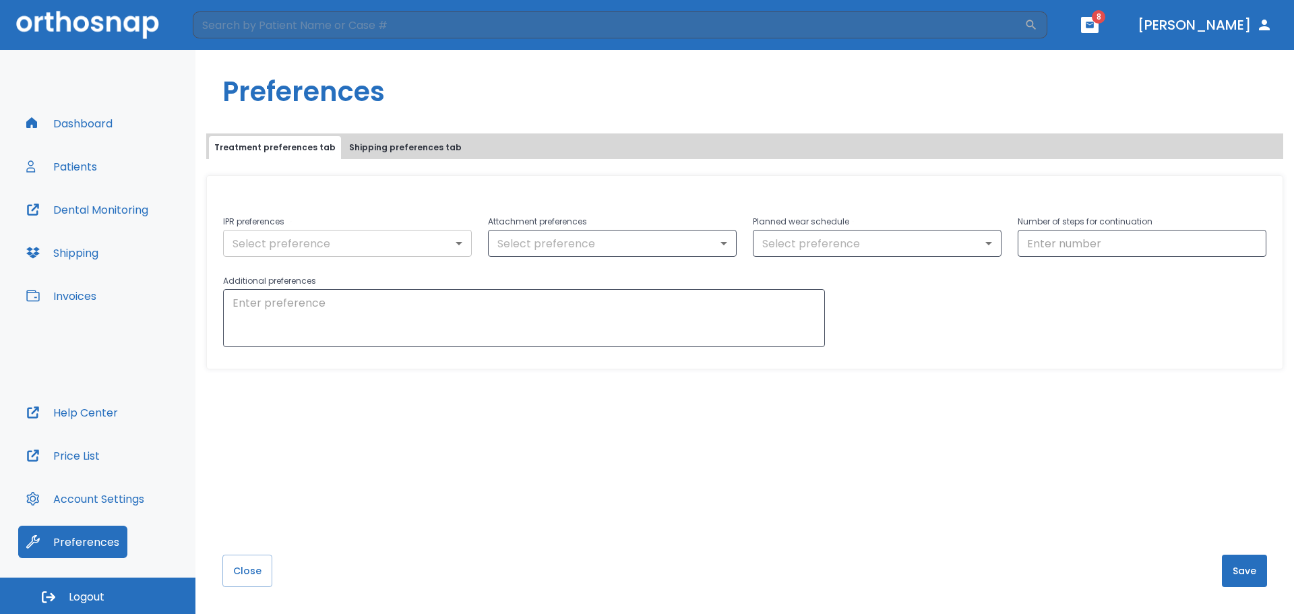
click at [296, 243] on body "​ 8 [PERSON_NAME] Dashboard Patients Dental Monitoring Shipping Invoices Help C…" at bounding box center [647, 307] width 1294 height 614
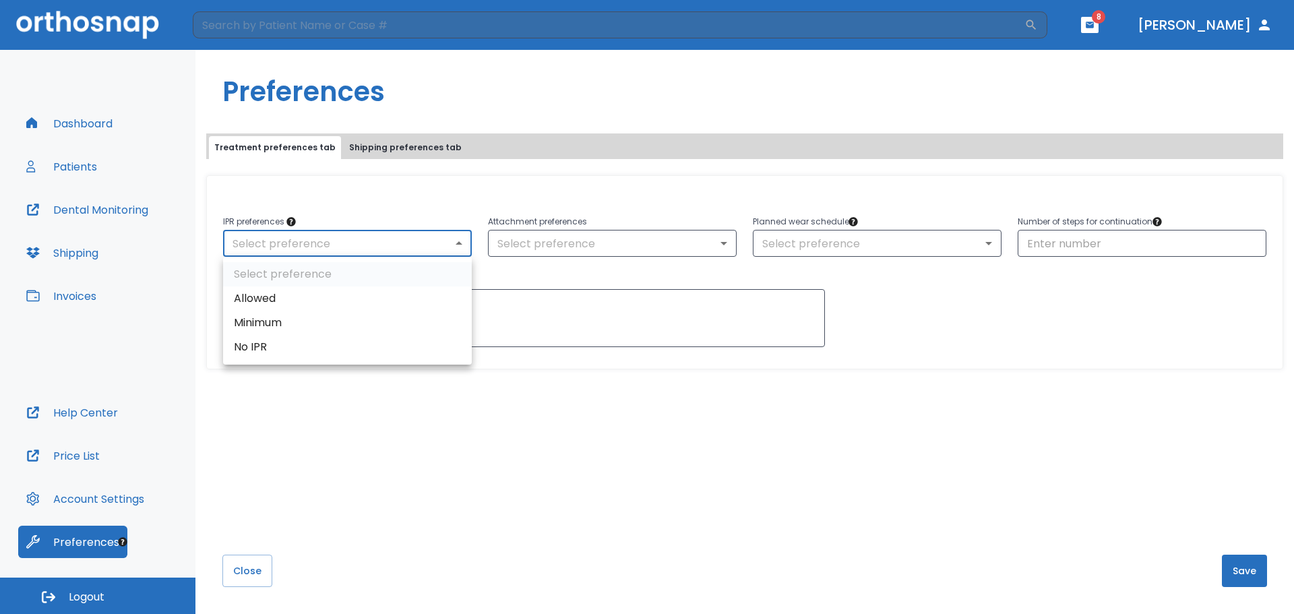
click at [531, 170] on div at bounding box center [647, 307] width 1294 height 614
click at [1094, 25] on icon "button" at bounding box center [1090, 25] width 8 height 6
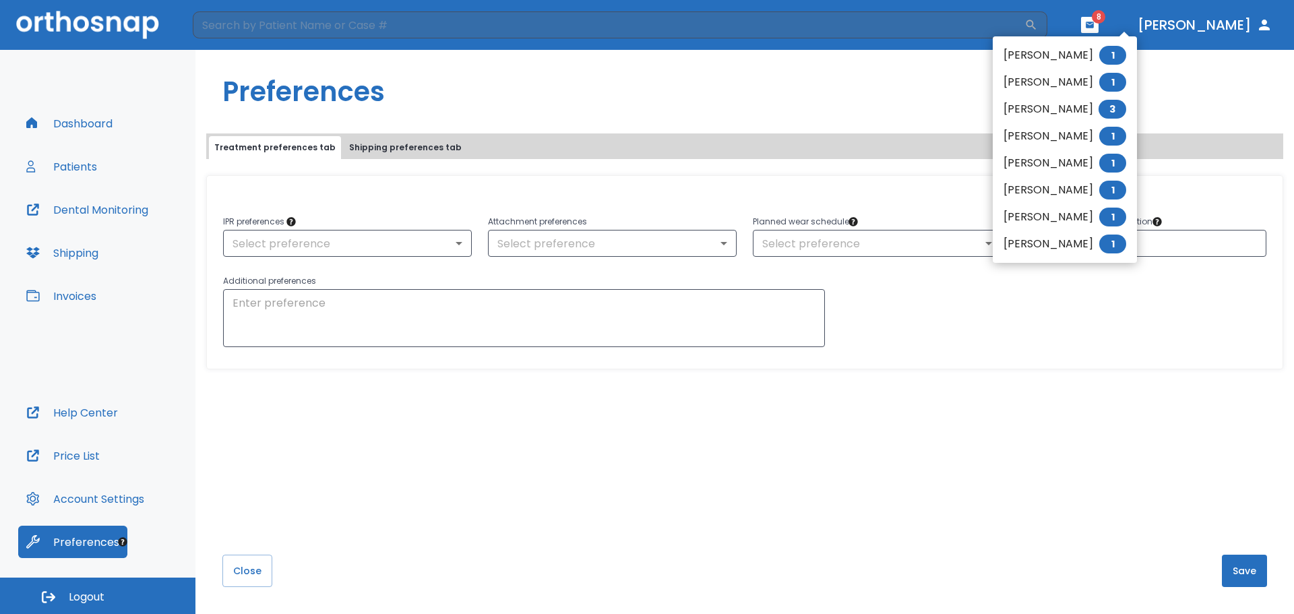
click at [1111, 81] on span "1" at bounding box center [1112, 82] width 27 height 19
